Goal: Task Accomplishment & Management: Manage account settings

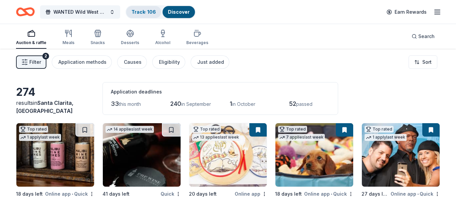
click at [148, 13] on link "Track · 106" at bounding box center [144, 12] width 24 height 6
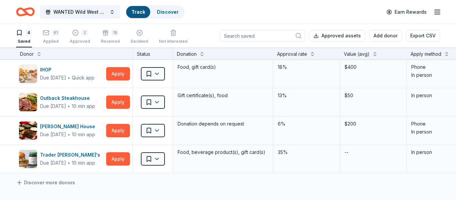
scroll to position [0, 0]
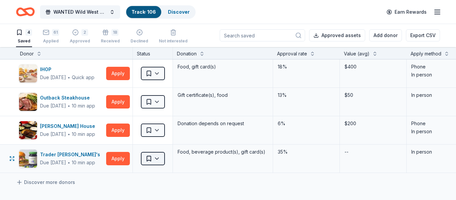
click at [155, 160] on html "WANTED Wild West Gala to Support Dog Therapy at [GEOGRAPHIC_DATA] [GEOGRAPHIC_D…" at bounding box center [228, 100] width 456 height 200
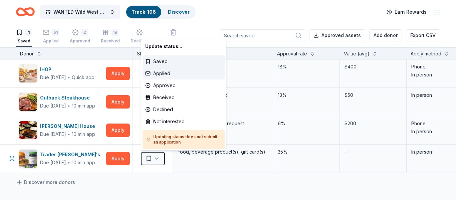
click at [165, 77] on div "Applied" at bounding box center [184, 73] width 82 height 12
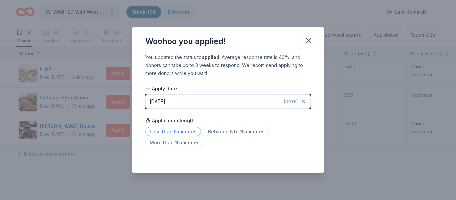
click at [172, 132] on span "Less than 5 minutes" at bounding box center [173, 131] width 56 height 9
click at [310, 38] on icon "button" at bounding box center [308, 40] width 9 height 9
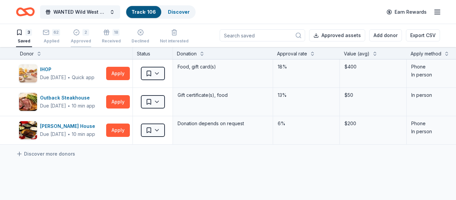
click at [75, 38] on div "Approved" at bounding box center [81, 40] width 20 height 5
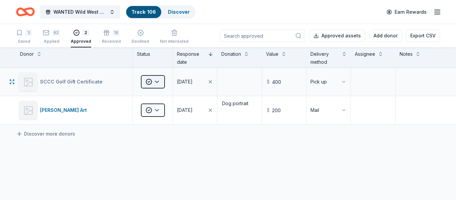
click at [155, 86] on html "WANTED Wild West Gala to Support Dog Therapy at [GEOGRAPHIC_DATA] [GEOGRAPHIC_D…" at bounding box center [228, 100] width 456 height 200
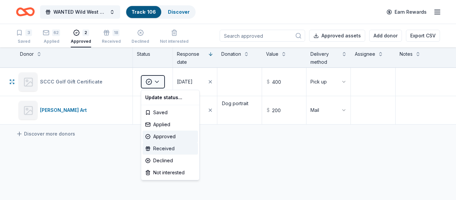
click at [160, 150] on div "Received" at bounding box center [170, 149] width 55 height 12
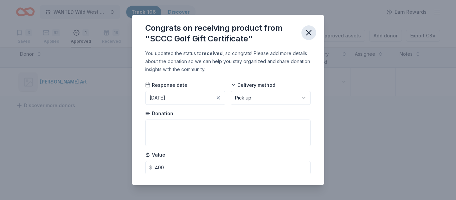
click at [309, 35] on icon "button" at bounding box center [308, 32] width 9 height 9
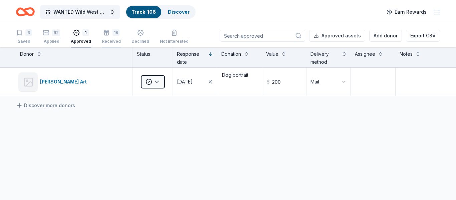
click at [113, 36] on div "19" at bounding box center [116, 32] width 7 height 7
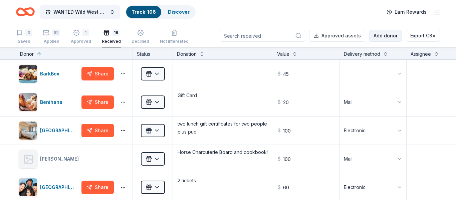
click at [389, 36] on button "Add donor" at bounding box center [386, 36] width 33 height 12
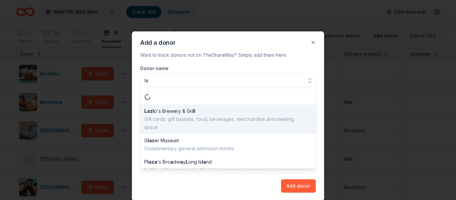
type input "l"
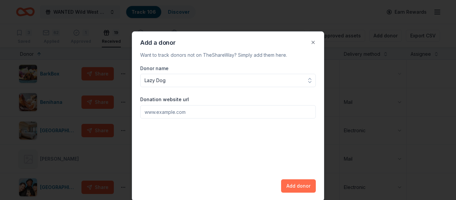
type input "Lazy Dog"
click at [308, 186] on button "Add donor" at bounding box center [298, 185] width 35 height 13
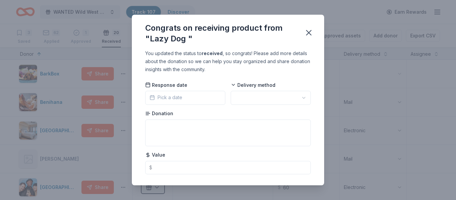
click at [303, 100] on html "WANTED Wild West Gala to Support Dog Therapy at [GEOGRAPHIC_DATA] [GEOGRAPHIC_D…" at bounding box center [228, 100] width 456 height 200
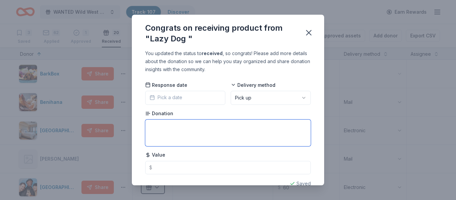
click at [220, 128] on textarea at bounding box center [228, 133] width 166 height 27
type textarea "gift card"
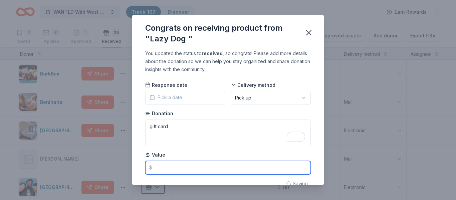
click at [183, 166] on input "text" at bounding box center [228, 167] width 166 height 13
type input "1"
type textarea "gift card"
type input "100"
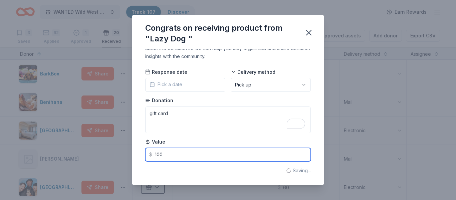
type input "100"
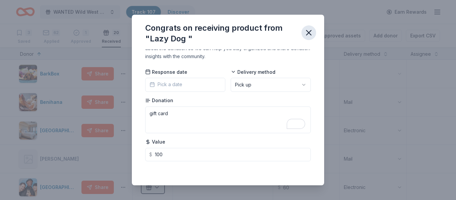
click at [309, 36] on icon "button" at bounding box center [308, 32] width 9 height 9
type input "100.00"
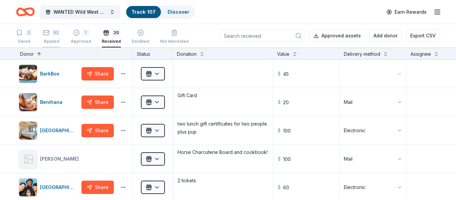
click at [49, 40] on div "Applied" at bounding box center [51, 37] width 17 height 5
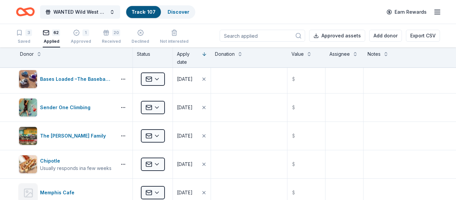
scroll to position [202, 0]
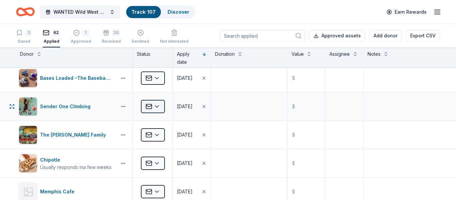
click at [157, 108] on html "WANTED Wild West Gala to Support Dog Therapy at [GEOGRAPHIC_DATA] [GEOGRAPHIC_D…" at bounding box center [228, 100] width 456 height 200
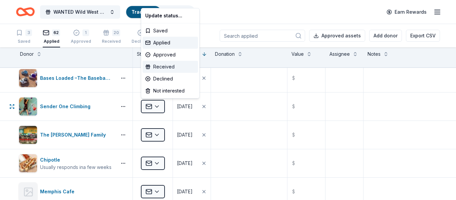
click at [153, 65] on div "Received" at bounding box center [170, 67] width 55 height 12
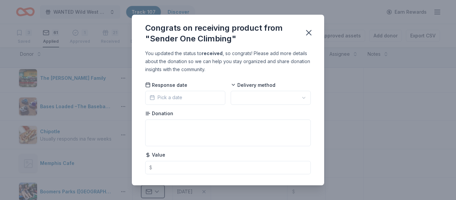
click at [251, 97] on html "WANTED Wild West Gala to Support Dog Therapy at [GEOGRAPHIC_DATA] [GEOGRAPHIC_D…" at bounding box center [228, 100] width 456 height 200
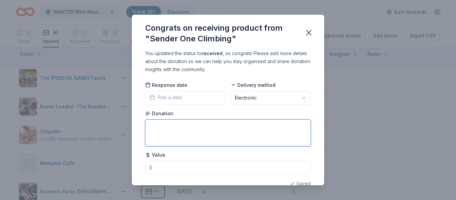
click at [223, 134] on textarea at bounding box center [228, 133] width 166 height 27
type textarea "two gift cards for two beginner or boulder climbs"
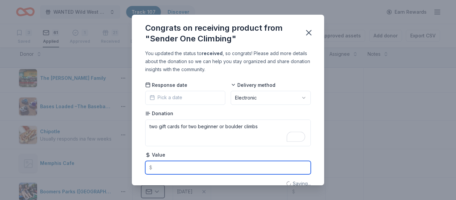
click at [176, 171] on input "text" at bounding box center [228, 167] width 166 height 13
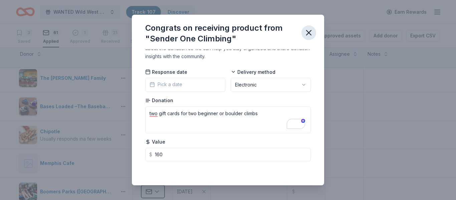
click at [312, 36] on icon "button" at bounding box center [308, 32] width 9 height 9
type input "160.00"
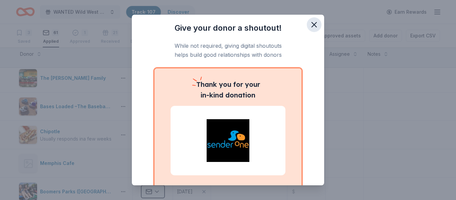
click at [314, 28] on icon "button" at bounding box center [314, 24] width 9 height 9
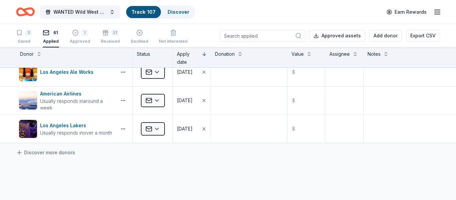
scroll to position [1673, 0]
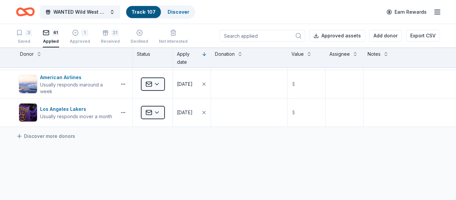
drag, startPoint x: 456, startPoint y: 86, endPoint x: 403, endPoint y: 188, distance: 114.9
click at [403, 188] on html "WANTED Wild West Gala to Support Dog Therapy at [GEOGRAPHIC_DATA] [GEOGRAPHIC_D…" at bounding box center [228, 100] width 456 height 200
click at [32, 36] on div "3 Saved" at bounding box center [24, 36] width 16 height 15
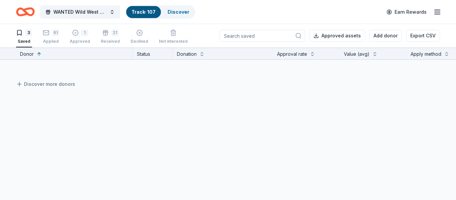
scroll to position [18, 0]
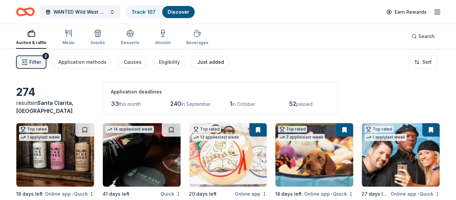
click at [206, 60] on div "Just added" at bounding box center [210, 62] width 27 height 8
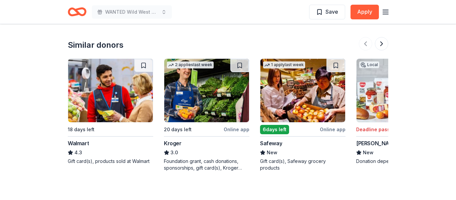
scroll to position [670, 0]
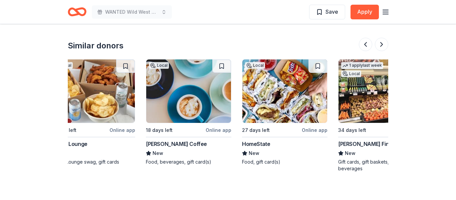
scroll to position [0, 631]
